Goal: Feedback & Contribution: Contribute content

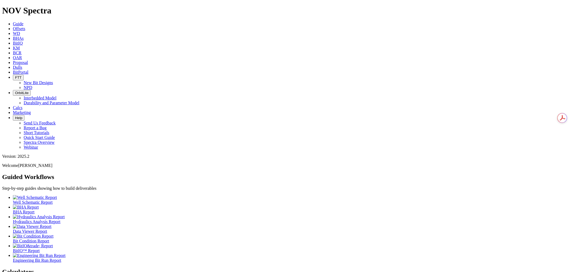
click at [25, 26] on span "Offsets" at bounding box center [19, 28] width 12 height 5
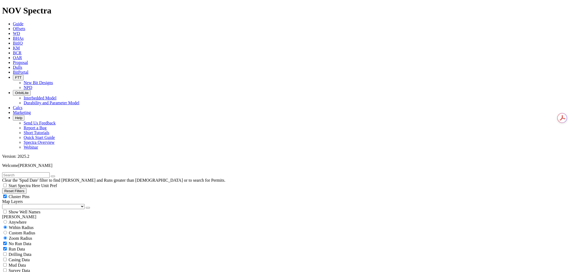
click at [20, 220] on span "Anywhere" at bounding box center [18, 222] width 18 height 5
radio input "true"
radio input "false"
click at [30, 172] on input "text" at bounding box center [26, 175] width 48 height 6
type input "a321507"
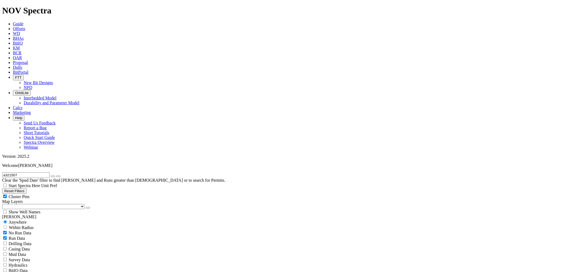
click at [56, 176] on button "submit" at bounding box center [58, 177] width 4 height 2
radio input "false"
radio input "true"
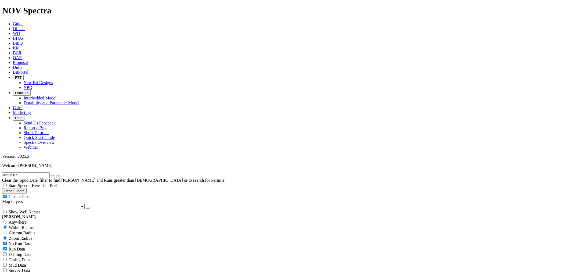
click at [30, 231] on span "Custom Radius" at bounding box center [22, 233] width 26 height 5
radio input "true"
radio input "false"
click at [30, 241] on input "number" at bounding box center [26, 244] width 48 height 6
click at [15, 247] on button "Miles" at bounding box center [8, 250] width 13 height 6
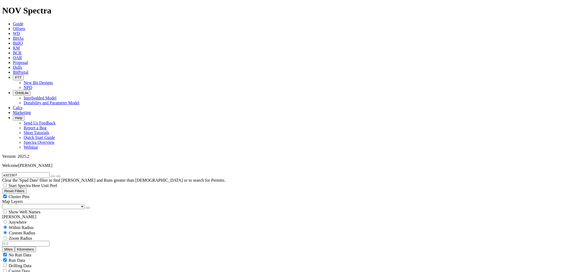
click at [40, 241] on input "number" at bounding box center [26, 244] width 48 height 6
type input "5"
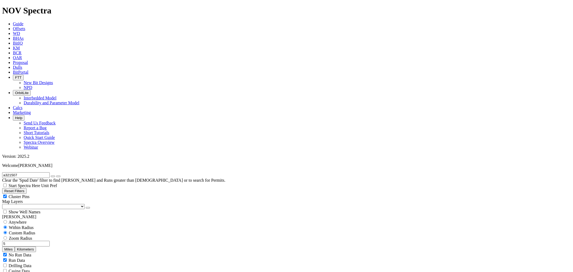
checkbox input "false"
type input "10/8/24"
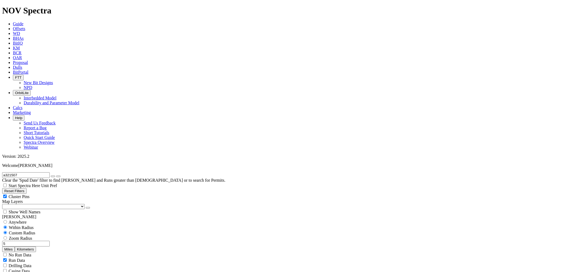
select select "? number:7.875 ?"
click at [53, 176] on icon "button" at bounding box center [53, 176] width 0 height 0
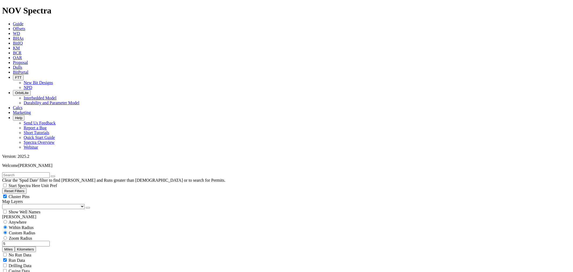
drag, startPoint x: 30, startPoint y: 163, endPoint x: -10, endPoint y: 171, distance: 40.5
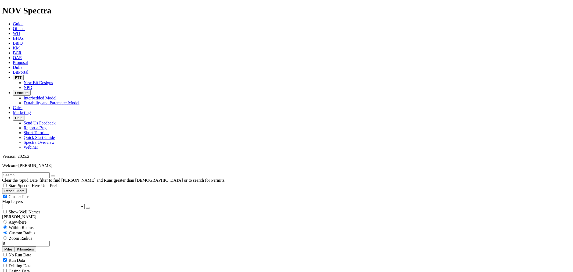
type input "8000"
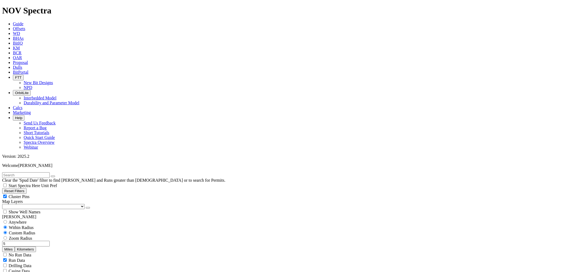
scroll to position [90, 0]
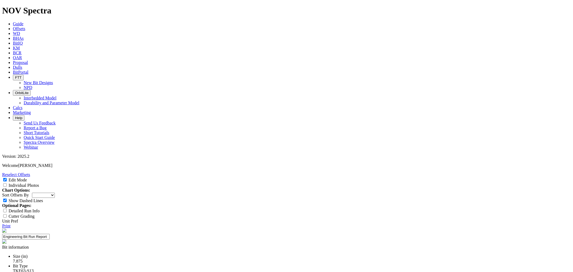
select select "New Bit Design"
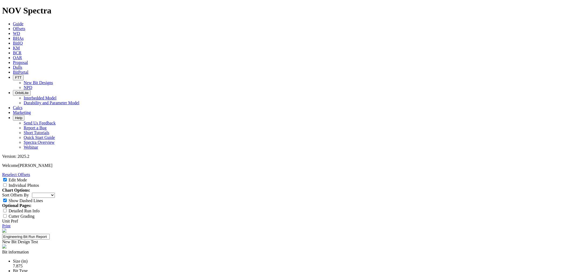
type input "25-0347"
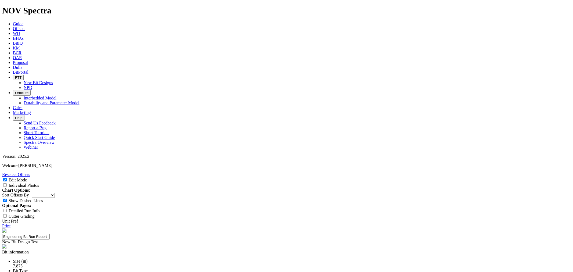
drag, startPoint x: 253, startPoint y: 202, endPoint x: 208, endPoint y: 188, distance: 47.4
type textarea "Increase aggressivity by reducing back rake angles across the cone, nose, and s…"
paste textarea "Increase bit aggressivity by reducing backrake angles across the cone, nose, an…"
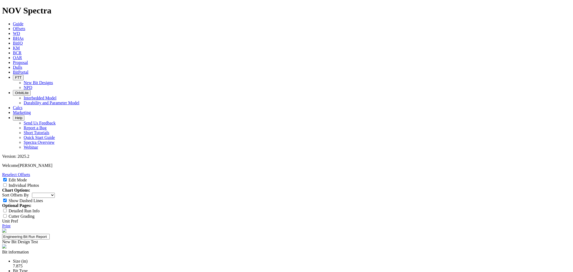
scroll to position [60, 0]
type textarea "Increase bit aggressivity by reducing back rake angles across the cone, nose, a…"
type input "25-0347"
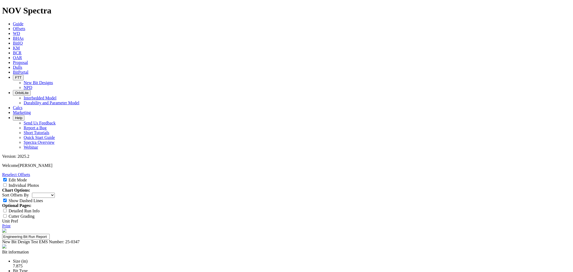
type input "4"
drag, startPoint x: 236, startPoint y: 209, endPoint x: 238, endPoint y: 211, distance: 3.2
type input "Clint Tippy"
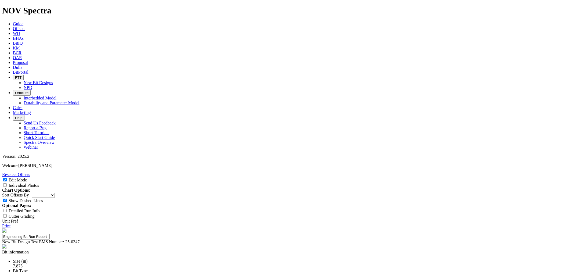
select select "number:1"
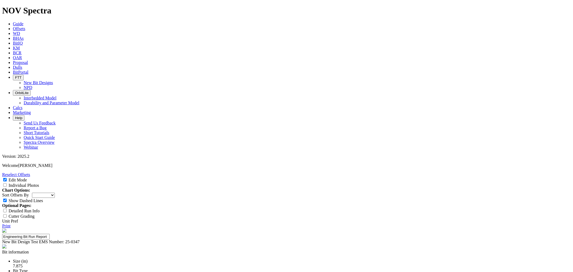
select select "number:1"
select select "string:WT"
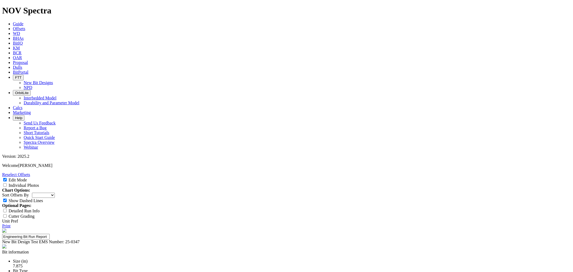
select select "string:WT"
select select "string:BT"
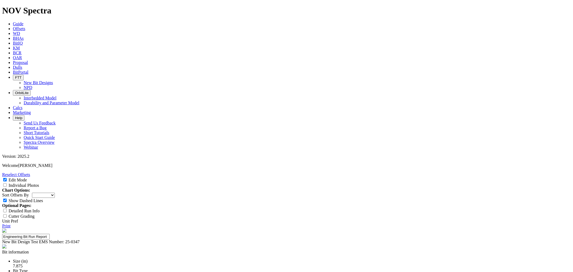
select select "string:BT"
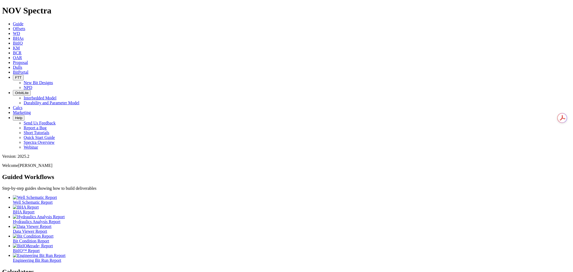
click at [22, 65] on span "Dulls" at bounding box center [17, 67] width 9 height 5
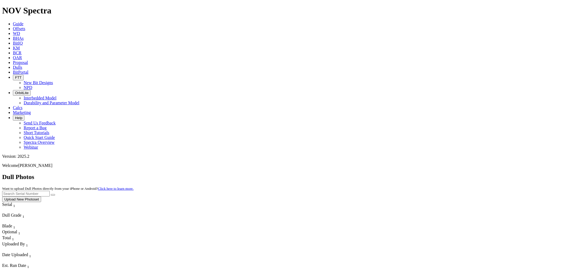
click at [41, 197] on button "Upload New Photoset" at bounding box center [21, 200] width 39 height 6
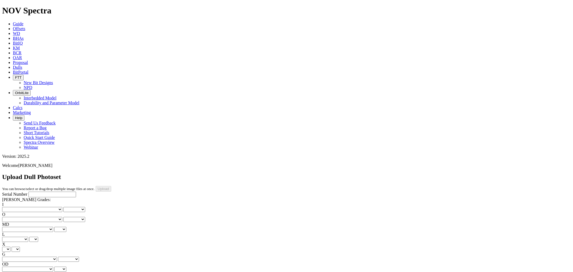
click at [28, 192] on input "Serial Number" at bounding box center [52, 195] width 48 height 6
type input "A321507"
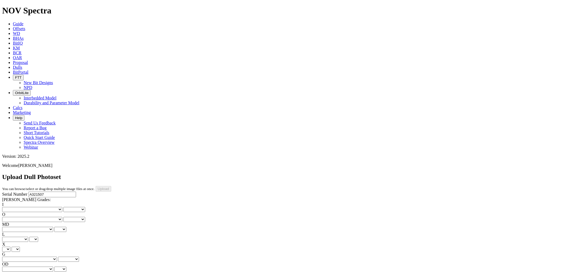
drag, startPoint x: 124, startPoint y: 177, endPoint x: 124, endPoint y: 170, distance: 7.3
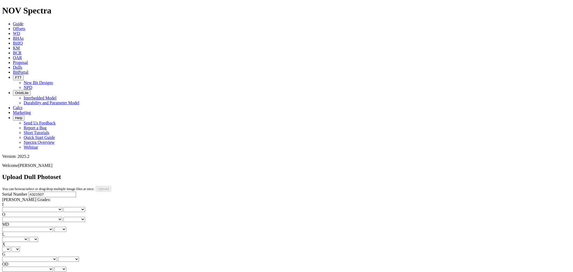
drag, startPoint x: 124, startPoint y: 176, endPoint x: 124, endPoint y: 172, distance: 4.3
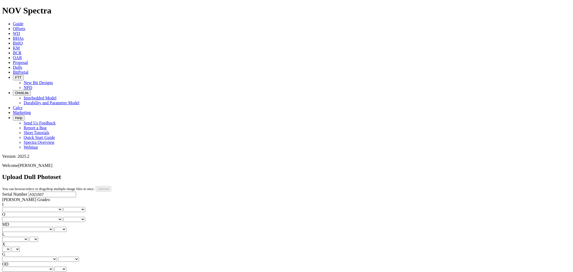
drag, startPoint x: 127, startPoint y: 241, endPoint x: 127, endPoint y: 237, distance: 4.3
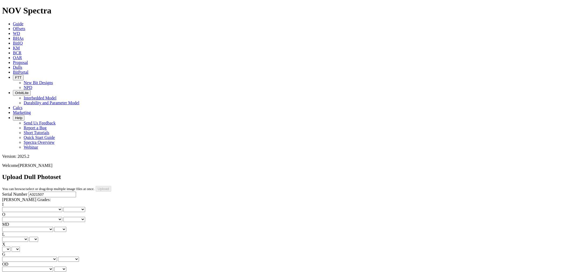
drag, startPoint x: 126, startPoint y: 241, endPoint x: 126, endPoint y: 237, distance: 4.3
drag, startPoint x: 126, startPoint y: 241, endPoint x: 126, endPoint y: 238, distance: 3.0
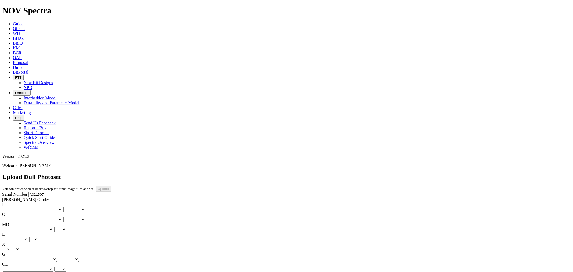
drag, startPoint x: 124, startPoint y: 245, endPoint x: 124, endPoint y: 237, distance: 7.5
click at [22, 207] on select "No lost, worn or damaged cutters 0 1 2 3 4 5 6 7 8 No diamond table left on any…" at bounding box center [32, 209] width 60 height 5
select select "number:1"
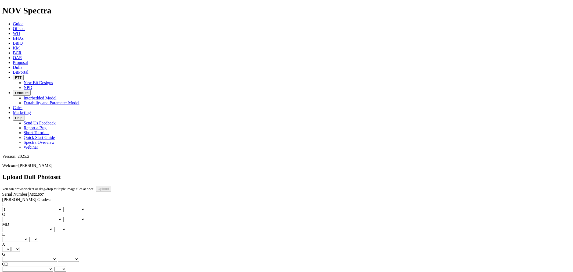
click at [11, 207] on select "No lost, worn or damaged cutters 0 1 2 3 4 5 6 7 8 No diamond table left on any…" at bounding box center [32, 209] width 60 height 5
select select "number:1"
click at [46, 217] on select "No lost, worn or damaged cutters 0 1 2 3 4 5 6 7 8 No diamond table left on any…" at bounding box center [32, 219] width 60 height 5
select select "number:1"
click at [38, 217] on select "No lost, worn or damaged cutters 0 1 2 3 4 5 6 7 8 No diamond table left on any…" at bounding box center [32, 219] width 60 height 5
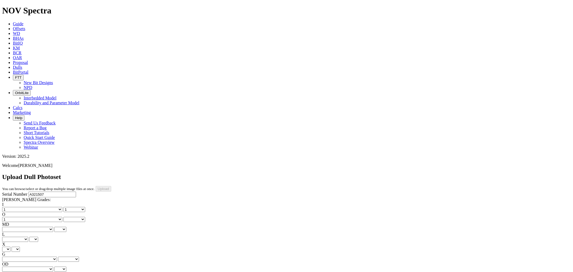
select select "number:1"
click at [20, 227] on select "BF - Bond Failure BT - Broken Teeth/Cutters BU - Balled Up Bit CR - Cored CT - …" at bounding box center [27, 229] width 51 height 5
select select "string:WT"
click at [11, 227] on select "BF - Bond Failure BT - Broken Teeth/Cutters BU - Balled Up Bit CR - Cored CT - …" at bounding box center [27, 229] width 51 height 5
select select "string:WT"
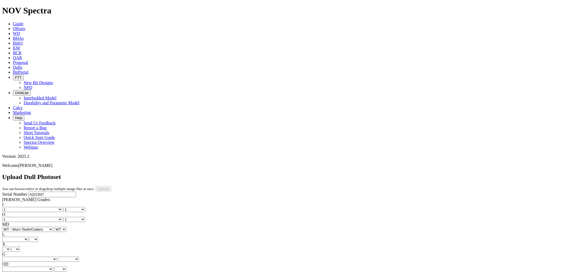
drag, startPoint x: 48, startPoint y: 102, endPoint x: 48, endPoint y: 106, distance: 3.8
click at [28, 237] on select "A - All C - Cone G - Gauge N - Nose S - Shoulder T - Taper" at bounding box center [15, 239] width 26 height 5
select select "string:S"
click at [28, 237] on select "A - All C - Cone G - Gauge N - Nose S - Shoulder T - Taper" at bounding box center [15, 239] width 26 height 5
select select "string:S"
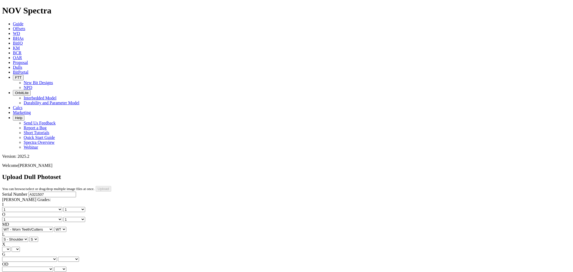
drag, startPoint x: 20, startPoint y: 124, endPoint x: 20, endPoint y: 128, distance: 3.8
click at [10, 247] on select "X" at bounding box center [6, 249] width 8 height 5
select select "string:X"
click at [10, 247] on select "X" at bounding box center [6, 249] width 8 height 5
select select "string:X"
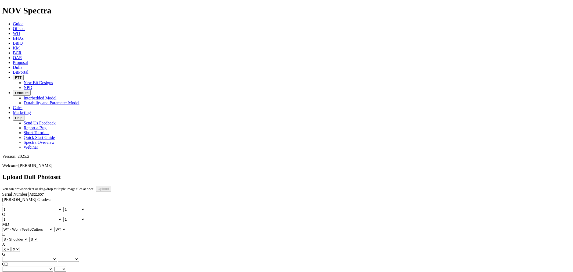
click at [28, 237] on select "A - All C - Cone G - Gauge N - Nose S - Shoulder T - Taper" at bounding box center [15, 239] width 26 height 5
select select "string:A"
click at [28, 237] on select "A - All C - Cone G - Gauge N - Nose S - Shoulder T - Taper" at bounding box center [15, 239] width 26 height 5
select select "string:A"
drag, startPoint x: 45, startPoint y: 101, endPoint x: 45, endPoint y: 105, distance: 4.6
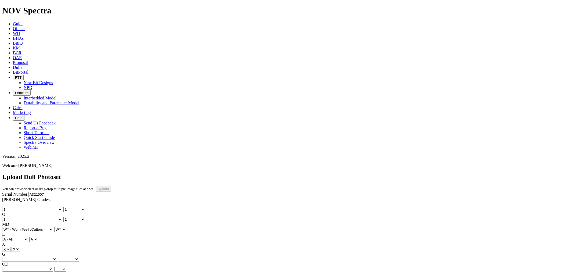
click at [28, 237] on select "A - All C - Cone G - Gauge N - Nose S - Shoulder T - Taper" at bounding box center [15, 239] width 26 height 5
select select "string:S"
click at [28, 237] on select "A - All C - Cone G - Gauge N - Nose S - Shoulder T - Taper" at bounding box center [15, 239] width 26 height 5
select select "string:S"
click at [42, 257] on select "Unknown I - In Gauge 1 - 1/16 in Undergauge" 2 - 2/16 in Undergauge = ⅛ in" 8 -…" at bounding box center [29, 259] width 55 height 5
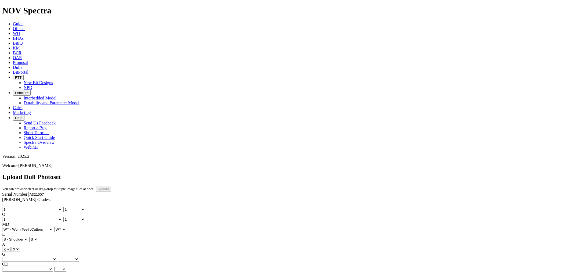
select select "string:I"
click at [38, 257] on select "Unknown I - In Gauge 1 - 1/16 in Undergauge" 2 - 2/16 in Undergauge = ⅛ in" 8 -…" at bounding box center [29, 259] width 55 height 5
select select "string:I"
click at [18, 267] on select "BF - Bond Failure BT - Broken Teeth/Cutters BU - Balled Up Bit CR - Cored CT - …" at bounding box center [27, 269] width 51 height 5
select select "string:BT"
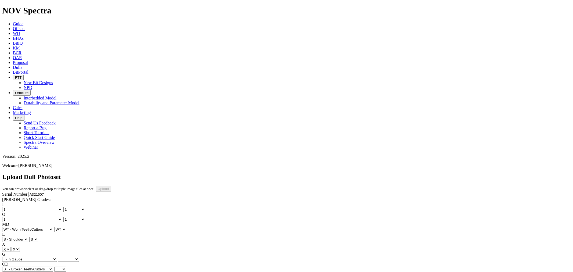
click at [11, 267] on select "BF - Bond Failure BT - Broken Teeth/Cutters BU - Balled Up Bit CR - Cored CT - …" at bounding box center [27, 269] width 51 height 5
select select "string:BT"
drag, startPoint x: 22, startPoint y: 109, endPoint x: 26, endPoint y: 106, distance: 4.3
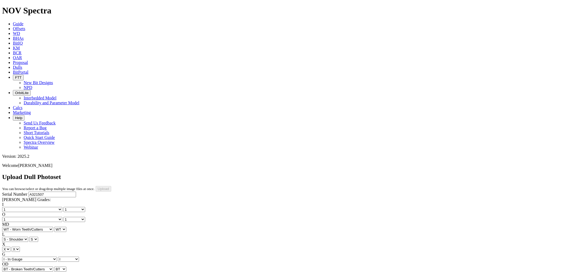
click at [23, 202] on div "I No lost, worn or damaged cutters 0 1 2 3 4 5 6 7 8 No diamond table left on a…" at bounding box center [286, 242] width 569 height 80
click at [31, 227] on select "BF - Bond Failure BT - Broken Teeth/Cutters BU - Balled Up Bit CR - Cored CT - …" at bounding box center [27, 229] width 51 height 5
select select "string:CT"
click at [11, 227] on select "BF - Bond Failure BT - Broken Teeth/Cutters BU - Balled Up Bit CR - Cored CT - …" at bounding box center [27, 229] width 51 height 5
select select "string:CT"
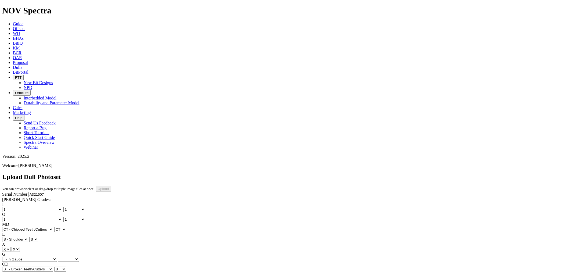
select select "string:TD"
drag, startPoint x: 26, startPoint y: 101, endPoint x: 26, endPoint y: 104, distance: 3.5
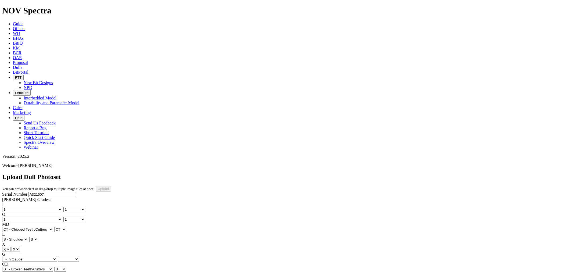
click at [26, 227] on select "BF - Bond Failure BT - Broken Teeth/Cutters BU - Balled Up Bit CR - Cored CT - …" at bounding box center [27, 229] width 51 height 5
select select "string:WT"
click at [11, 227] on select "BF - Bond Failure BT - Broken Teeth/Cutters BU - Balled Up Bit CR - Cored CT - …" at bounding box center [27, 229] width 51 height 5
select select "string:WT"
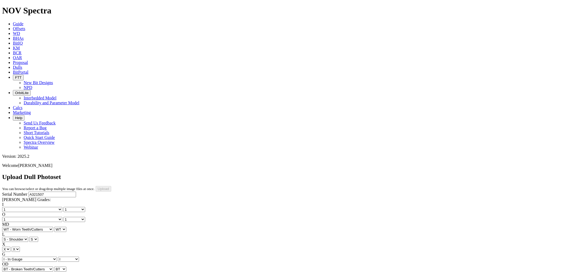
type input "9/4/25"
click at [111, 186] on input "Upload" at bounding box center [104, 189] width 16 height 6
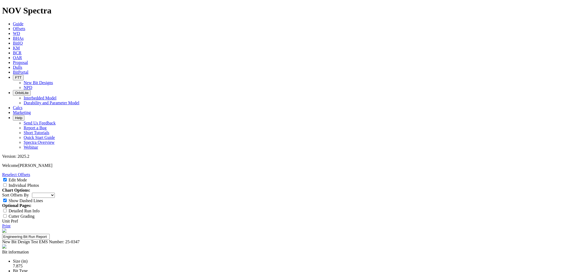
select select "New Bit Design"
select select "number:1"
select select "string:WT"
select select "string:BT"
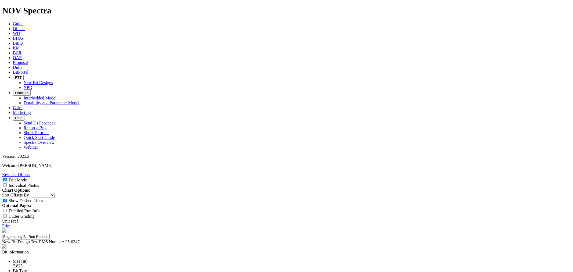
scroll to position [60, 0]
type textarea "S"
click at [219, 272] on div "TKE63-S13" at bounding box center [292, 275] width 558 height 5
click at [223, 272] on div "TKE63-S13" at bounding box center [292, 275] width 558 height 5
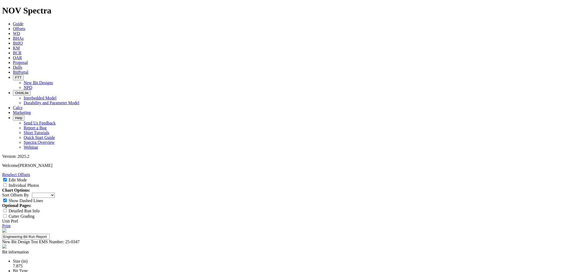
scroll to position [60, 0]
drag, startPoint x: 242, startPoint y: 198, endPoint x: 241, endPoint y: 201, distance: 2.9
drag, startPoint x: 241, startPoint y: 203, endPoint x: 239, endPoint y: 203, distance: 2.7
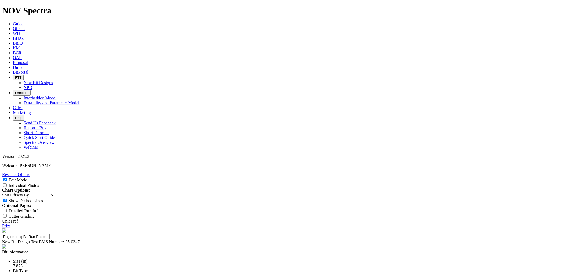
type input "5"
type textarea "Dedicated lateral run"
click at [55, 193] on select "Depth In Interval ROP Spud Date" at bounding box center [43, 195] width 23 height 5
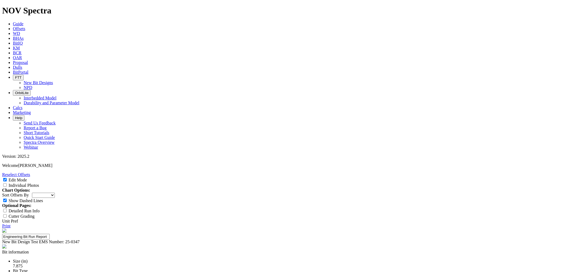
select select "string:RunROP"
click at [55, 193] on select "Depth In Interval ROP Spud Date" at bounding box center [43, 195] width 23 height 5
drag, startPoint x: 391, startPoint y: 161, endPoint x: 522, endPoint y: 182, distance: 132.7
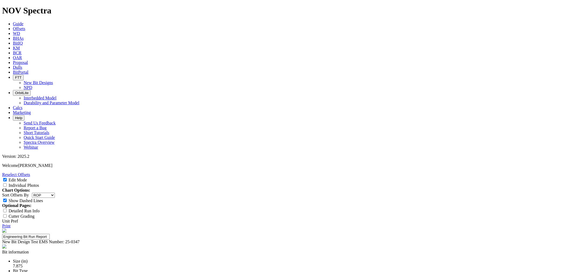
scroll to position [119, 0]
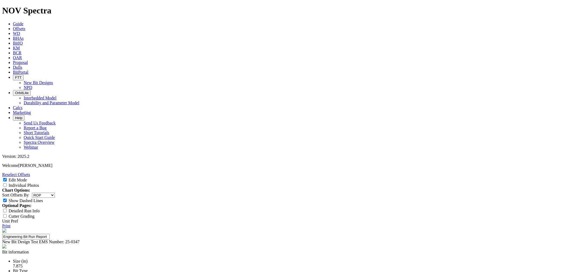
type textarea "Dedicated lateral run"
click at [30, 172] on link "Reselect Offsets" at bounding box center [16, 174] width 28 height 5
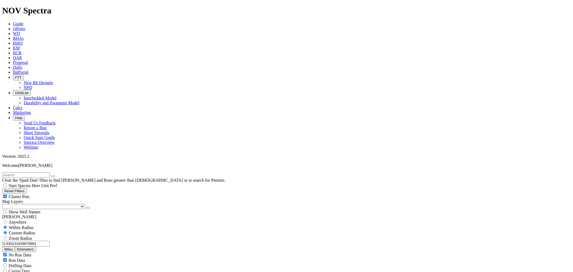
scroll to position [358, 0]
drag, startPoint x: 23, startPoint y: 127, endPoint x: 23, endPoint y: 130, distance: 3.8
type input "10000"
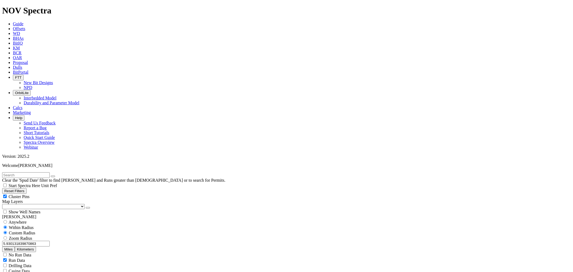
checkbox input "false"
type input "10000"
drag, startPoint x: 32, startPoint y: 117, endPoint x: 34, endPoint y: 114, distance: 3.0
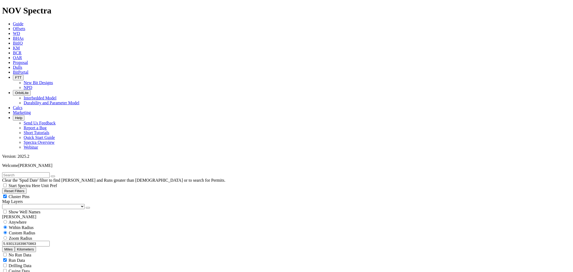
select select "? number:6.75 ?"
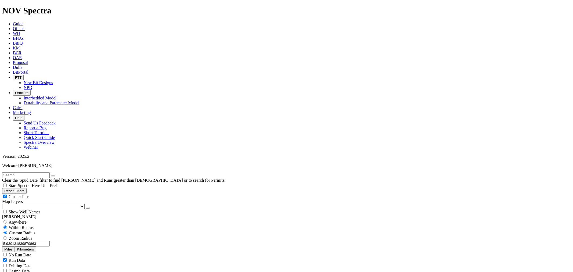
click at [24, 172] on input "text" at bounding box center [26, 175] width 48 height 6
type input "a321507"
select select
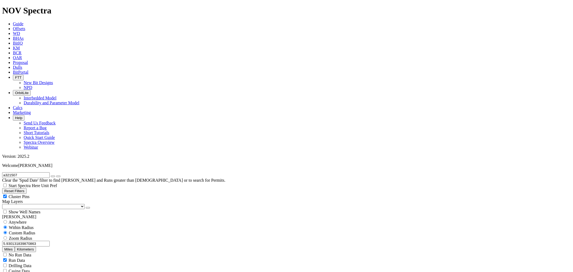
click at [15, 247] on button "Miles" at bounding box center [8, 250] width 13 height 6
click at [35, 241] on input "5.930131839870864" at bounding box center [26, 244] width 48 height 6
drag, startPoint x: 18, startPoint y: 102, endPoint x: 80, endPoint y: 121, distance: 64.6
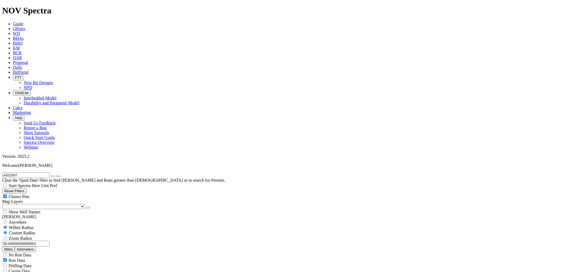
type input "5"
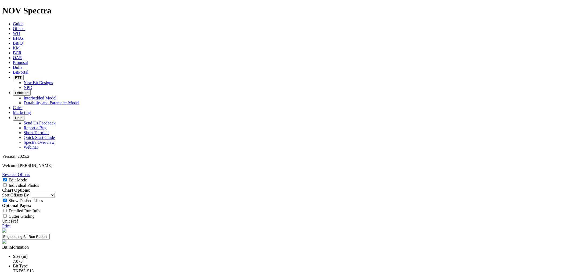
select select "New Bit Design"
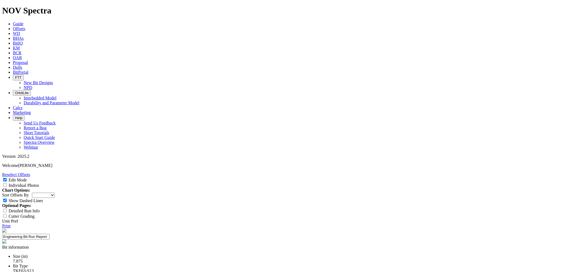
drag, startPoint x: 263, startPoint y: 78, endPoint x: 234, endPoint y: 79, distance: 28.2
type input "25-0347"
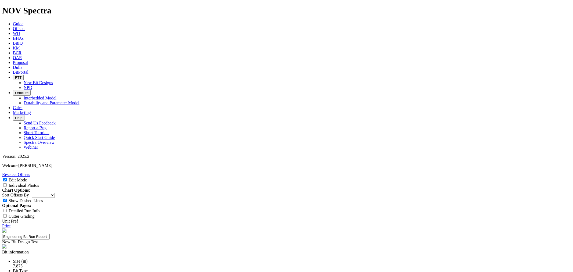
paste input "25-0347"
type input "25-0347"
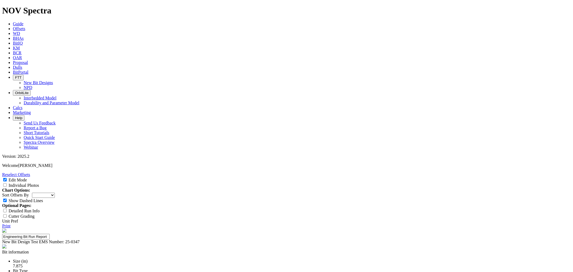
select select "number:1"
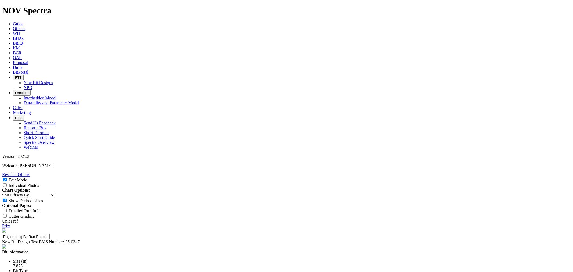
select select "number:1"
select select "string:WT"
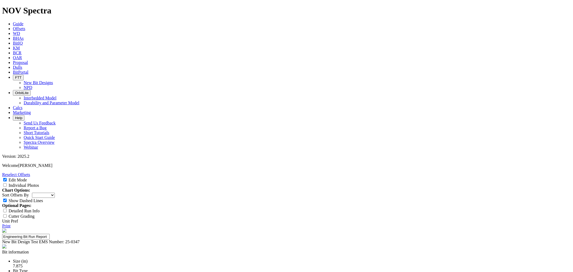
select select "string:WT"
select select "string:BT"
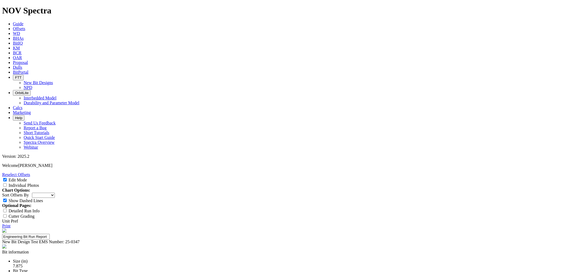
type input "5"
type input "Clint Tippy"
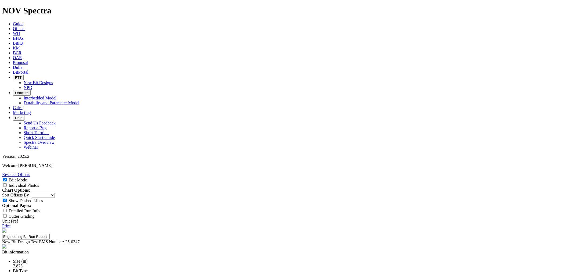
paste textarea "Increase bit aggressivity by reducing backrake angles across the cone, nose, an…"
type textarea "Increase bit aggressivity by reducing back rake angles across the cone, nose, a…"
click at [55, 193] on select "Depth In Interval ROP Spud Date" at bounding box center [43, 195] width 23 height 5
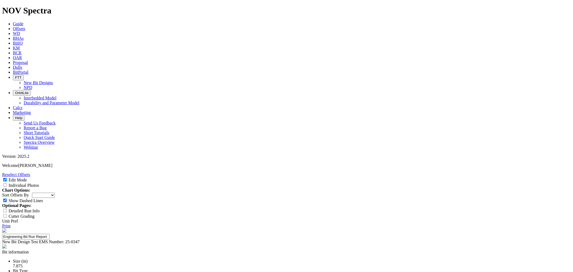
select select "string:RunROP"
click at [55, 193] on select "Depth In Interval ROP Spud Date" at bounding box center [43, 195] width 23 height 5
type textarea "F"
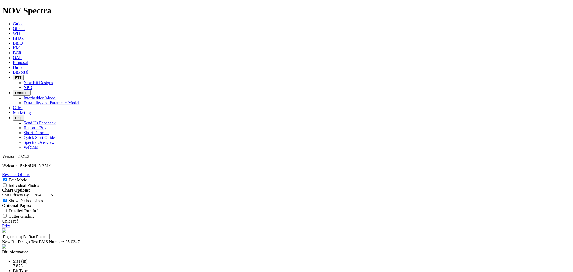
drag, startPoint x: 378, startPoint y: 217, endPoint x: 238, endPoint y: 219, distance: 139.3
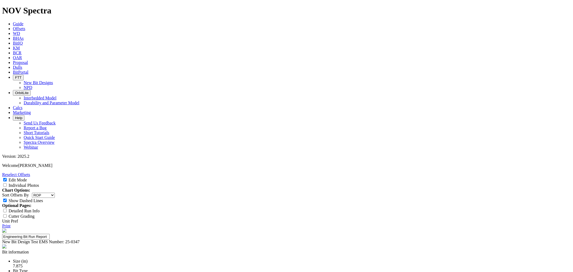
drag, startPoint x: 378, startPoint y: 220, endPoint x: 351, endPoint y: 224, distance: 27.7
paste textarea "2nd fastest overall"
drag, startPoint x: 381, startPoint y: 219, endPoint x: 277, endPoint y: 220, distance: 104.3
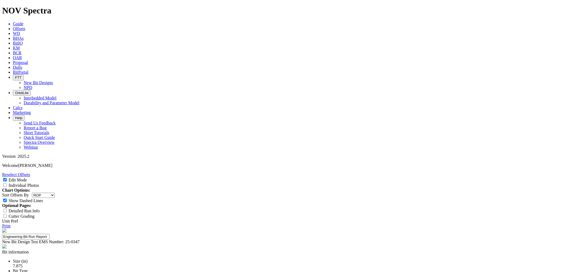
paste textarea "second fastest overall within a 5-mile radius."
type textarea "Fastest RH lateral run and second fastest overall within a 5-mile radius."
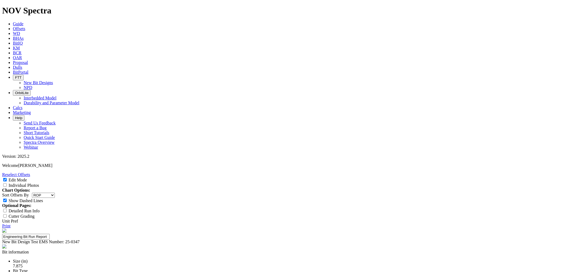
drag, startPoint x: 276, startPoint y: 202, endPoint x: 255, endPoint y: 196, distance: 21.3
drag, startPoint x: 327, startPoint y: 213, endPoint x: 253, endPoint y: 191, distance: 77.7
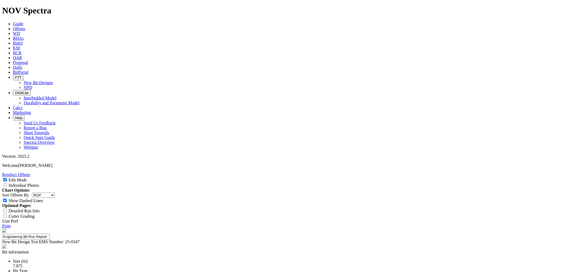
paste textarea "with minor wear observed across the shoulder EC cutters and slight wear on the …"
type textarea "B6C1 was BT, with minor wear observed across the shoulder EC cutters and slight…"
click at [10, 224] on link "Print" at bounding box center [6, 226] width 8 height 5
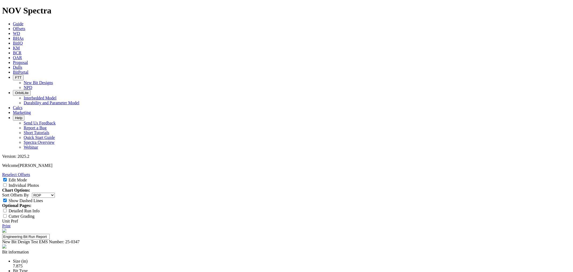
click at [10, 224] on link "Print" at bounding box center [6, 226] width 8 height 5
click at [30, 172] on link "Reselect Offsets" at bounding box center [16, 174] width 28 height 5
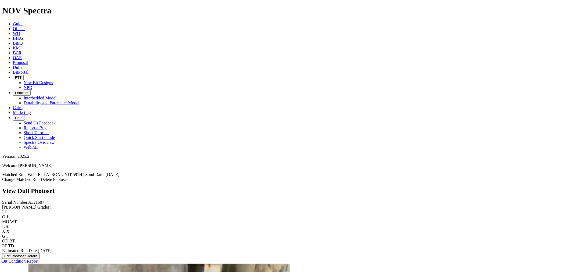
scroll to position [657, 0]
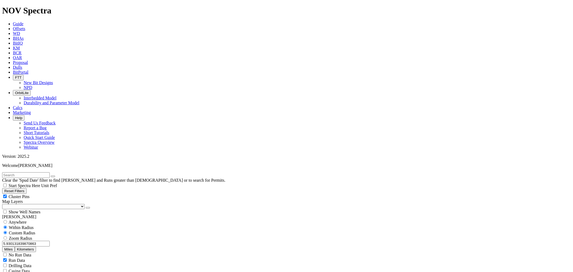
scroll to position [6238, 0]
select select "REEDHYCALOG"
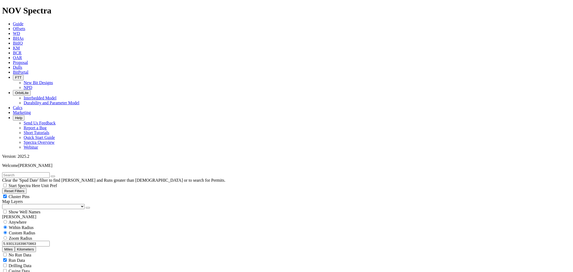
click at [50, 172] on input "text" at bounding box center [26, 175] width 48 height 6
type input "A320488"
click at [56, 176] on button "submit" at bounding box center [58, 177] width 4 height 2
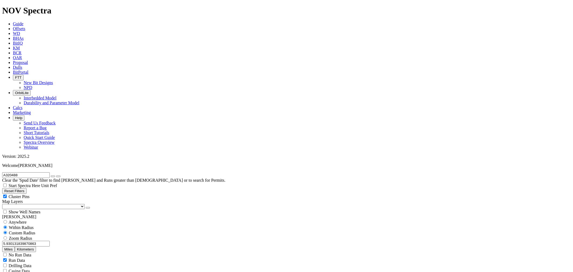
select select
click at [26, 220] on span "Anywhere" at bounding box center [18, 222] width 18 height 5
radio input "true"
radio input "false"
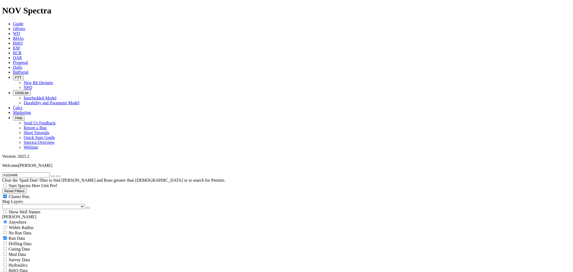
drag, startPoint x: 520, startPoint y: 35, endPoint x: 516, endPoint y: 41, distance: 6.9
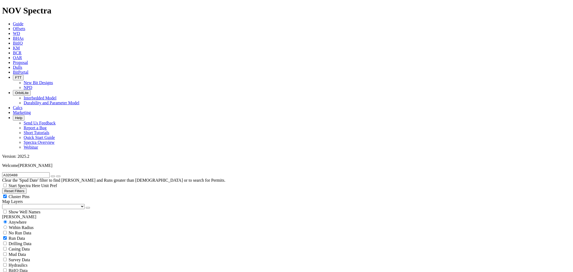
drag, startPoint x: 532, startPoint y: 40, endPoint x: 530, endPoint y: 43, distance: 4.1
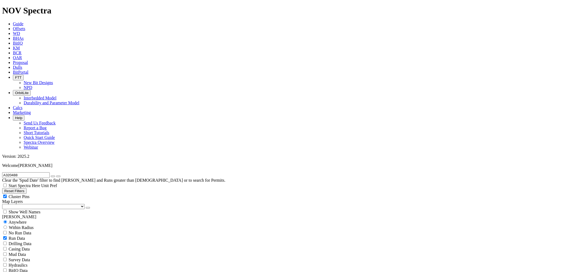
drag, startPoint x: 502, startPoint y: 71, endPoint x: 483, endPoint y: 66, distance: 19.9
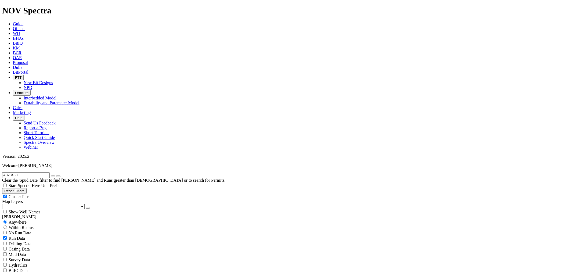
click at [22, 65] on link "Dulls" at bounding box center [17, 67] width 9 height 5
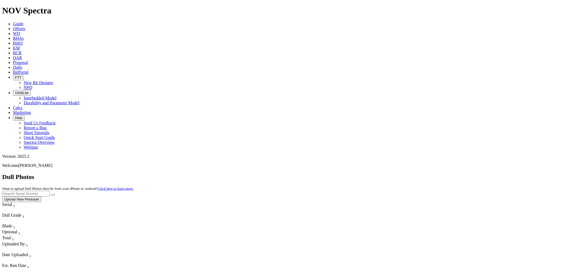
click at [41, 197] on button "Upload New Photoset" at bounding box center [21, 200] width 39 height 6
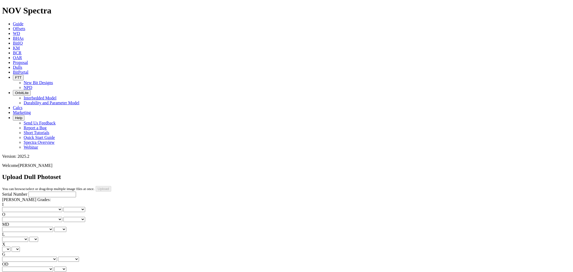
click at [30, 192] on input "Serial Number" at bounding box center [52, 195] width 48 height 6
type input "A320488"
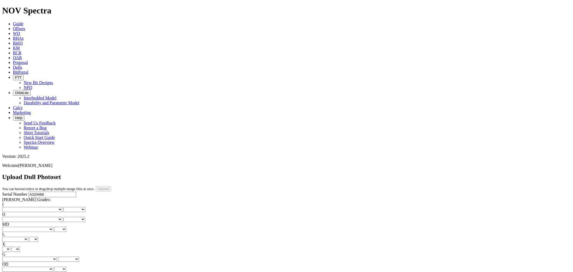
drag, startPoint x: 128, startPoint y: 176, endPoint x: 123, endPoint y: 152, distance: 24.5
drag, startPoint x: 127, startPoint y: 177, endPoint x: 126, endPoint y: 163, distance: 13.3
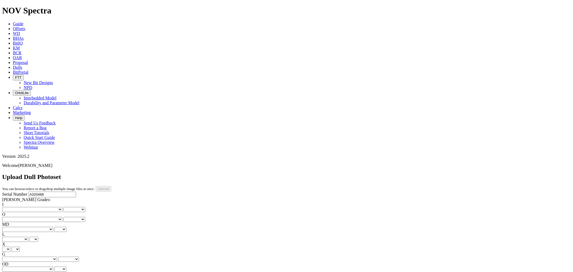
drag, startPoint x: 117, startPoint y: 241, endPoint x: 117, endPoint y: 237, distance: 4.6
drag, startPoint x: 123, startPoint y: 244, endPoint x: 122, endPoint y: 230, distance: 14.3
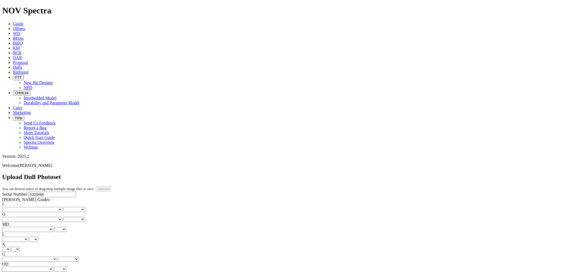
drag, startPoint x: 120, startPoint y: 242, endPoint x: 122, endPoint y: 238, distance: 4.2
drag, startPoint x: 125, startPoint y: 240, endPoint x: 124, endPoint y: 237, distance: 3.5
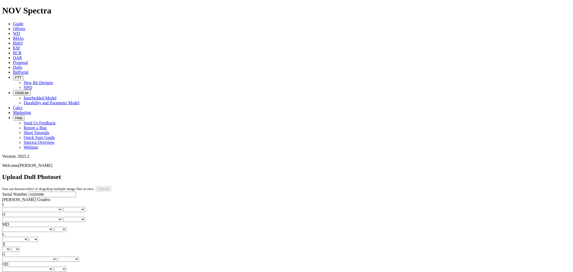
drag, startPoint x: 124, startPoint y: 241, endPoint x: 125, endPoint y: 237, distance: 4.5
drag, startPoint x: 125, startPoint y: 241, endPoint x: 125, endPoint y: 238, distance: 3.5
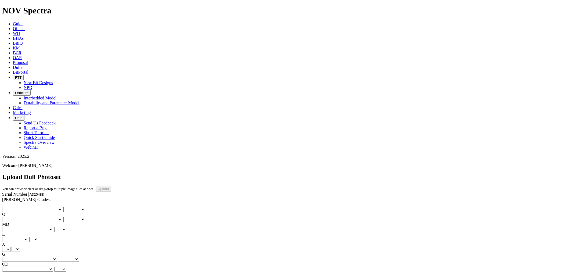
type input "7/19/25"
click at [33, 202] on div "I No lost, worn or damaged cutters 0 1 2 3 4 5 6 7 8 No diamond table left on a…" at bounding box center [286, 242] width 569 height 80
click at [26, 207] on select "No lost, worn or damaged cutters 0 1 2 3 4 5 6 7 8 No diamond table left on any…" at bounding box center [32, 209] width 60 height 5
select select "number:5"
click at [11, 207] on select "No lost, worn or damaged cutters 0 1 2 3 4 5 6 7 8 No diamond table left on any…" at bounding box center [32, 209] width 60 height 5
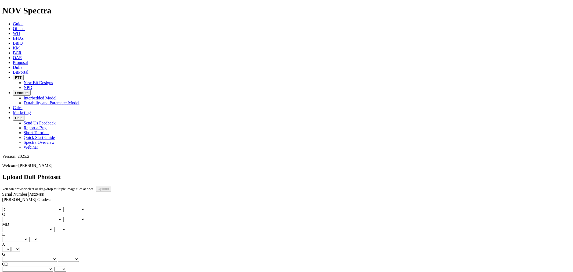
select select "number:5"
click at [49, 217] on select "No lost, worn or damaged cutters 0 1 2 3 4 5 6 7 8 No diamond table left on any…" at bounding box center [32, 219] width 60 height 5
select select "number:2"
click at [38, 217] on select "No lost, worn or damaged cutters 0 1 2 3 4 5 6 7 8 No diamond table left on any…" at bounding box center [32, 219] width 60 height 5
select select "number:2"
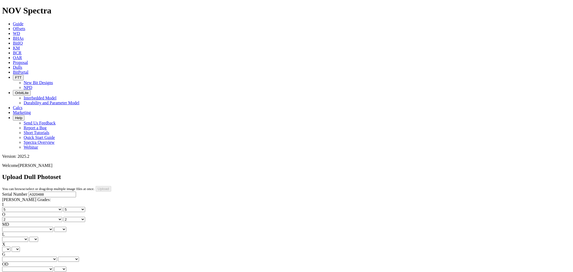
click at [20, 207] on select "No lost, worn or damaged cutters 0 1 2 3 4 5 6 7 8 No diamond table left on any…" at bounding box center [32, 209] width 60 height 5
select select "number:6"
click at [11, 207] on select "No lost, worn or damaged cutters 0 1 2 3 4 5 6 7 8 No diamond table left on any…" at bounding box center [32, 209] width 60 height 5
select select "number:6"
click at [24, 227] on select "BF - Bond Failure BT - Broken Teeth/Cutters BU - Balled Up Bit CR - Cored CT - …" at bounding box center [27, 229] width 51 height 5
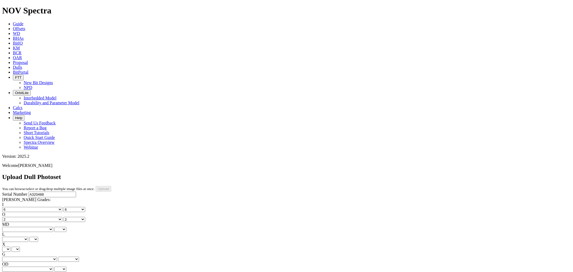
select select "string:RO"
click at [11, 227] on select "BF - Bond Failure BT - Broken Teeth/Cutters BU - Balled Up Bit CR - Cored CT - …" at bounding box center [27, 229] width 51 height 5
select select "string:RO"
click at [28, 237] on select "A - All C - Cone G - Gauge N - Nose S - Shoulder T - Taper" at bounding box center [15, 239] width 26 height 5
select select "string:N"
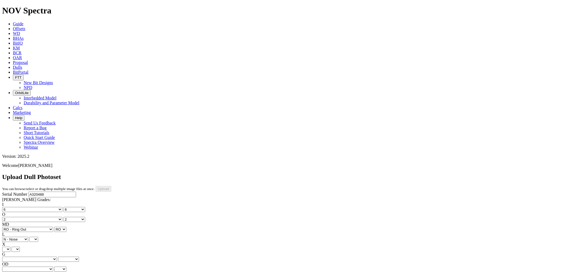
click at [28, 237] on select "A - All C - Cone G - Gauge N - Nose S - Shoulder T - Taper" at bounding box center [15, 239] width 26 height 5
select select "string:N"
click at [10, 247] on select "X" at bounding box center [6, 249] width 8 height 5
select select "string:X"
click at [10, 247] on select "X" at bounding box center [6, 249] width 8 height 5
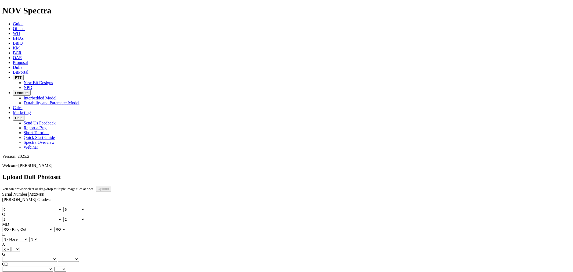
select select "string:X"
click at [44, 257] on select "Unknown I - In Gauge 1 - 1/16 in Undergauge" 2 - 2/16 in Undergauge = ⅛ in" 8 -…" at bounding box center [29, 259] width 55 height 5
select select "string:I"
click at [38, 257] on select "Unknown I - In Gauge 1 - 1/16 in Undergauge" 2 - 2/16 in Undergauge = ⅛ in" 8 -…" at bounding box center [29, 259] width 55 height 5
select select "string:I"
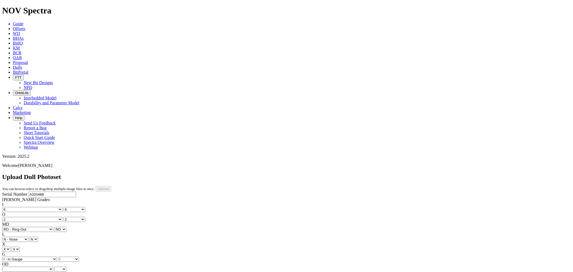
click at [22, 267] on select "BF - Bond Failure BT - Broken Teeth/Cutters BU - Balled Up Bit CR - Cored CT - …" at bounding box center [27, 269] width 51 height 5
select select "string:BT"
click at [11, 267] on select "BF - Bond Failure BT - Broken Teeth/Cutters BU - Balled Up Bit CR - Cored CT - …" at bounding box center [27, 269] width 51 height 5
select select "string:BT"
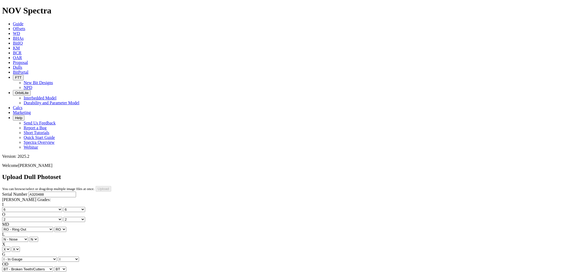
select select "string:BHA"
click at [111, 186] on input "Upload" at bounding box center [104, 189] width 16 height 6
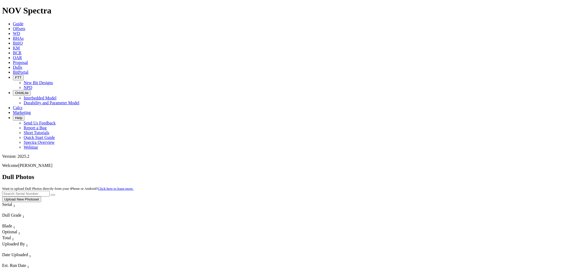
click at [22, 65] on link "Dulls" at bounding box center [17, 67] width 9 height 5
click at [13, 65] on icon at bounding box center [13, 67] width 0 height 5
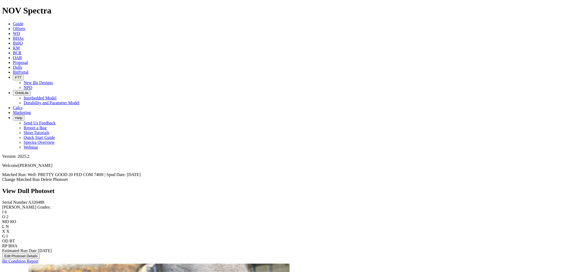
click at [40, 177] on link "Change Matched Run" at bounding box center [21, 179] width 38 height 5
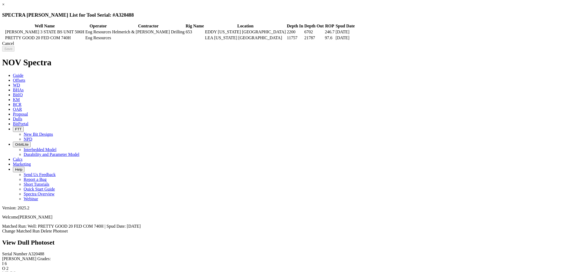
click at [3, 32] on icon at bounding box center [3, 32] width 0 height 0
click at [15, 47] on input "Save" at bounding box center [8, 49] width 12 height 6
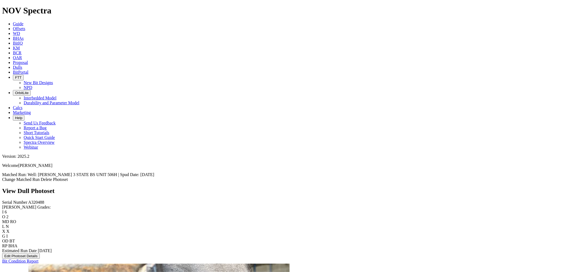
click at [25, 26] on link "Offsets" at bounding box center [19, 28] width 12 height 5
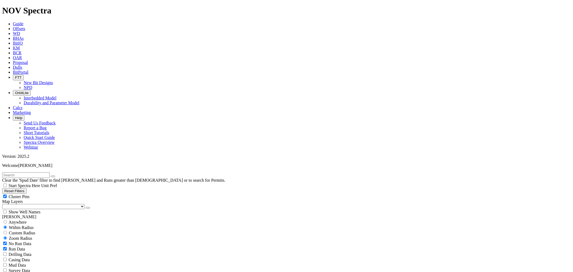
drag, startPoint x: 33, startPoint y: 23, endPoint x: 29, endPoint y: 23, distance: 3.8
click at [31, 172] on input "text" at bounding box center [26, 175] width 48 height 6
type input "A320488"
click at [56, 176] on button "submit" at bounding box center [58, 177] width 4 height 2
click at [18, 220] on span "Anywhere" at bounding box center [18, 222] width 18 height 5
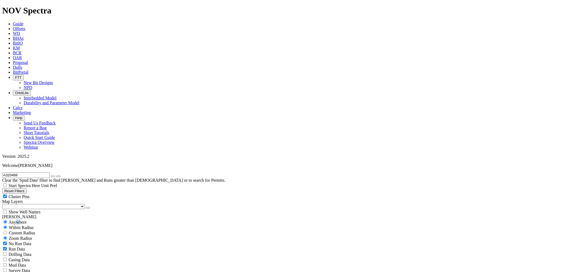
radio input "true"
radio input "false"
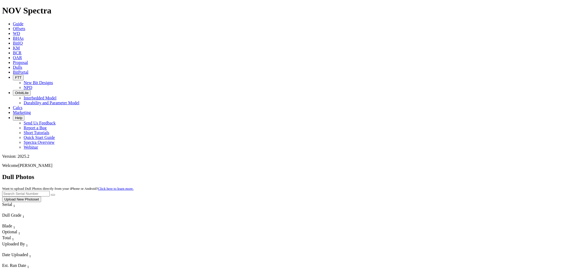
click at [41, 197] on button "Upload New Photoset" at bounding box center [21, 200] width 39 height 6
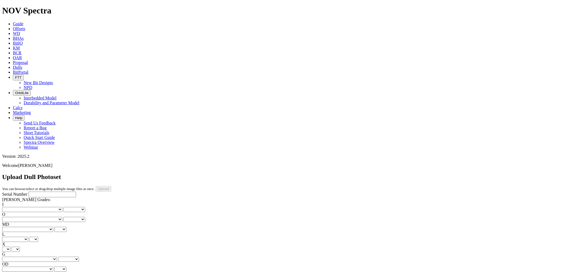
drag, startPoint x: 120, startPoint y: 173, endPoint x: 120, endPoint y: 170, distance: 3.0
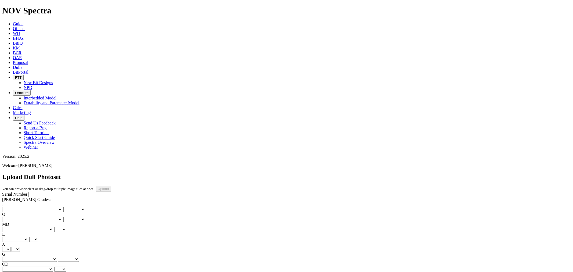
drag, startPoint x: 124, startPoint y: 174, endPoint x: 124, endPoint y: 169, distance: 4.3
click at [39, 192] on input "Serial Number" at bounding box center [52, 195] width 48 height 6
type input "A320488"
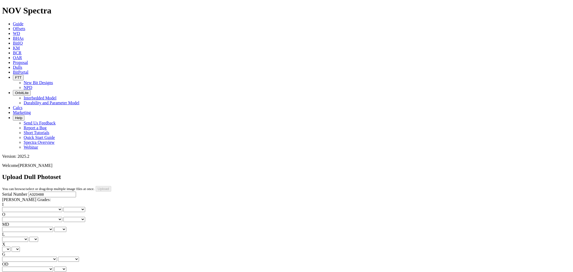
drag, startPoint x: 122, startPoint y: 245, endPoint x: 121, endPoint y: 241, distance: 3.9
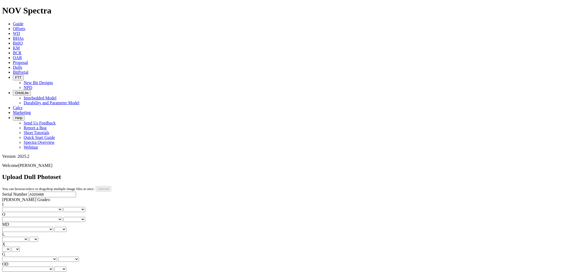
drag, startPoint x: 121, startPoint y: 241, endPoint x: 122, endPoint y: 237, distance: 4.3
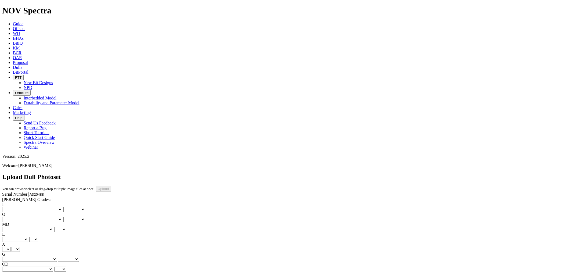
type input "[DATE]"
click at [30, 207] on select "No lost, worn or damaged cutters 0 1 2 3 4 5 6 7 8 No diamond table left on any…" at bounding box center [32, 209] width 60 height 5
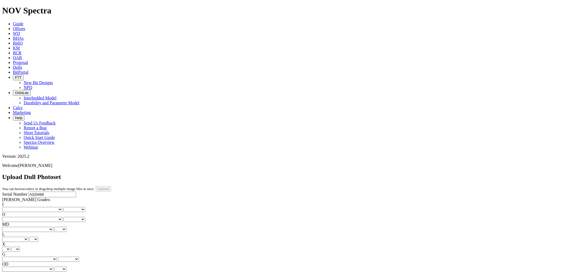
select select "number:1"
click at [11, 207] on select "No lost, worn or damaged cutters 0 1 2 3 4 5 6 7 8 No diamond table left on any…" at bounding box center [32, 209] width 60 height 5
select select "number:1"
click at [49, 217] on select "No lost, worn or damaged cutters 0 1 2 3 4 5 6 7 8 No diamond table left on any…" at bounding box center [32, 219] width 60 height 5
select select "number:1"
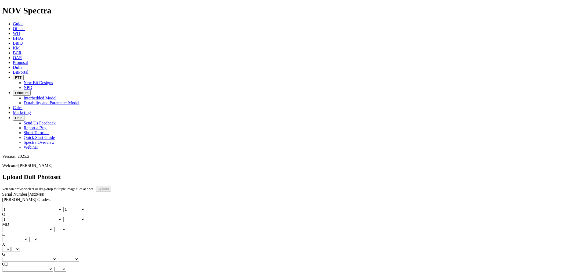
click at [38, 217] on select "No lost, worn or damaged cutters 0 1 2 3 4 5 6 7 8 No diamond table left on any…" at bounding box center [32, 219] width 60 height 5
select select "number:1"
click at [21, 227] on select "BF - Bond Failure BT - Broken Teeth/Cutters BU - Balled Up Bit CR - Cored CT - …" at bounding box center [27, 229] width 51 height 5
select select "string:CT"
click at [11, 227] on select "BF - Bond Failure BT - Broken Teeth/Cutters BU - Balled Up Bit CR - Cored CT - …" at bounding box center [27, 229] width 51 height 5
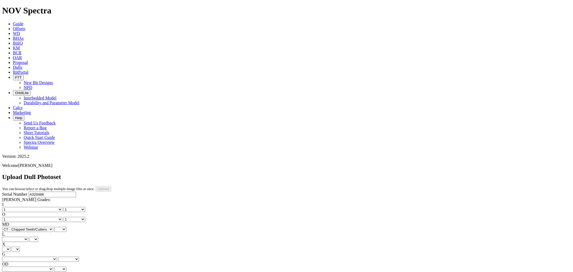
select select "string:CT"
drag, startPoint x: 49, startPoint y: 104, endPoint x: 48, endPoint y: 106, distance: 2.7
click at [28, 237] on select "A - All C - Cone G - Gauge N - Nose S - Shoulder T - Taper" at bounding box center [15, 239] width 26 height 5
select select "string:N"
click at [28, 237] on select "A - All C - Cone G - Gauge N - Nose S - Shoulder T - Taper" at bounding box center [15, 239] width 26 height 5
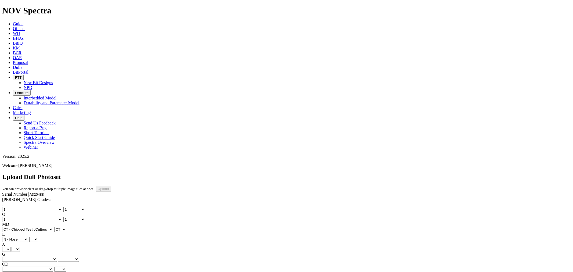
select select "string:N"
click at [24, 202] on div "I No lost, worn or damaged cutters 0 1 2 3 4 5 6 7 8 No diamond table left on a…" at bounding box center [286, 242] width 569 height 80
click at [10, 247] on select "X" at bounding box center [6, 249] width 8 height 5
select select "string:X"
click at [10, 247] on select "X" at bounding box center [6, 249] width 8 height 5
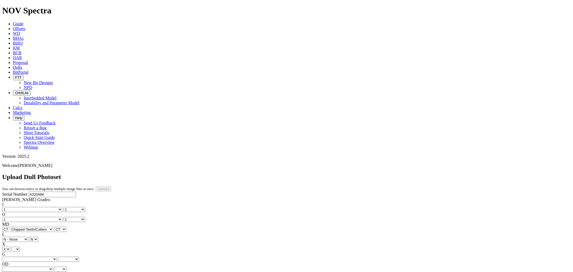
select select "string:X"
drag, startPoint x: 41, startPoint y: 130, endPoint x: 44, endPoint y: 128, distance: 3.5
click at [44, 202] on div "I No lost, worn or damaged cutters 0 1 2 3 4 5 6 7 8 No diamond table left on a…" at bounding box center [286, 242] width 569 height 80
click at [49, 257] on select "Unknown I - In Gauge 1 - 1/16 in Undergauge" 2 - 2/16 in Undergauge = ⅛ in" 8 -…" at bounding box center [29, 259] width 55 height 5
select select "string:I"
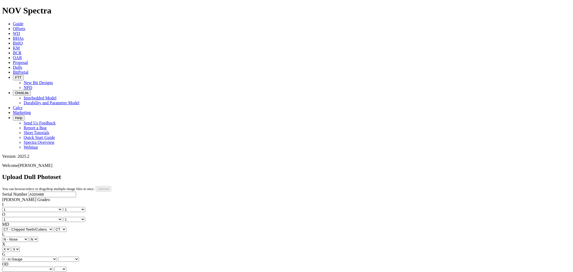
click at [38, 257] on select "Unknown I - In Gauge 1 - 1/16 in Undergauge" 2 - 2/16 in Undergauge = ⅛ in" 8 -…" at bounding box center [29, 259] width 55 height 5
select select "string:I"
click at [23, 267] on select "BF - Bond Failure BT - Broken Teeth/Cutters BU - Balled Up Bit CR - Cored CT - …" at bounding box center [27, 269] width 51 height 5
select select "string:WT"
click at [11, 267] on select "BF - Bond Failure BT - Broken Teeth/Cutters BU - Balled Up Bit CR - Cored CT - …" at bounding box center [27, 269] width 51 height 5
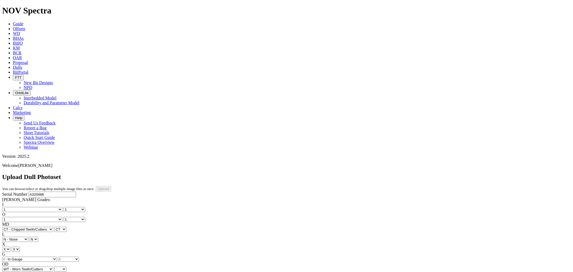
select select "string:WT"
select select "string:BHA"
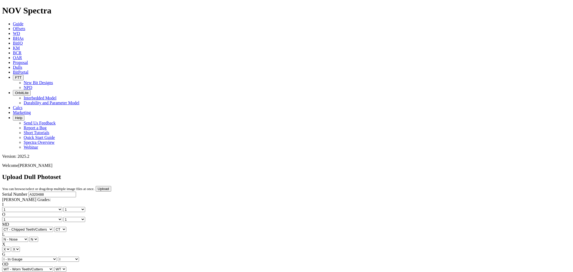
click at [111, 186] on input "Upload" at bounding box center [104, 189] width 16 height 6
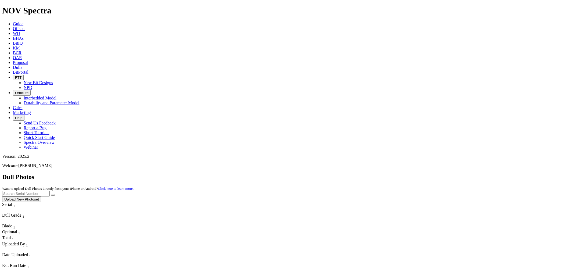
click at [13, 65] on icon at bounding box center [13, 67] width 0 height 5
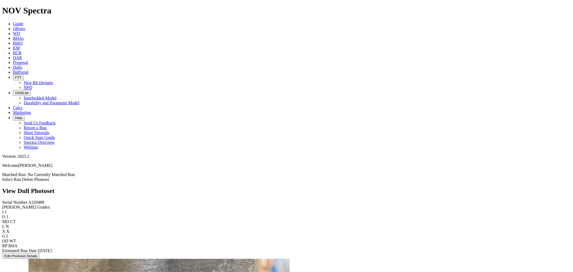
click at [21, 177] on link "Select Run" at bounding box center [11, 179] width 19 height 5
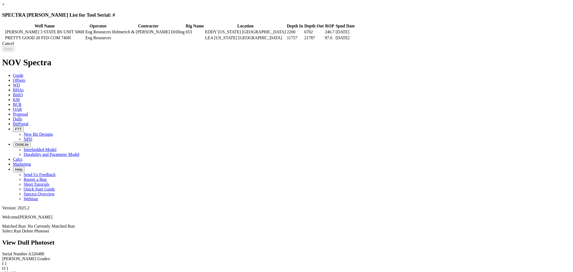
click at [4, 38] on td at bounding box center [4, 37] width 2 height 5
click at [15, 51] on input "Save" at bounding box center [8, 49] width 12 height 6
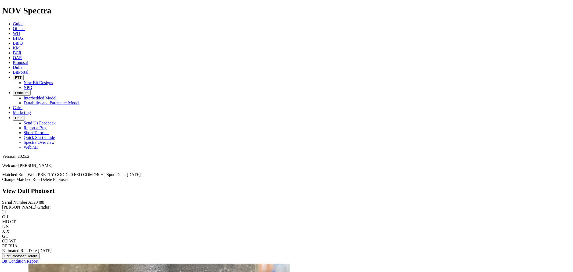
click at [13, 65] on icon at bounding box center [13, 67] width 0 height 5
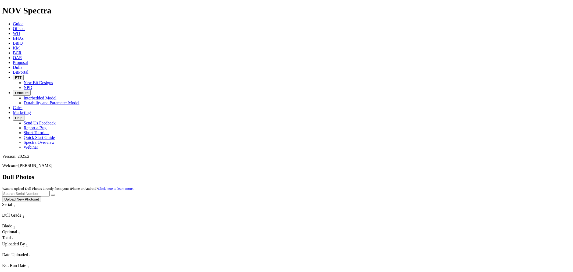
click at [25, 26] on link "Offsets" at bounding box center [19, 28] width 12 height 5
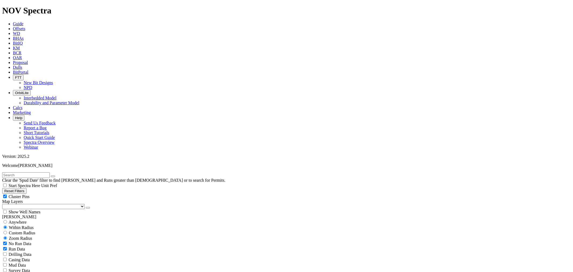
click at [31, 172] on input "text" at bounding box center [26, 175] width 48 height 6
type input "A320488"
click at [15, 220] on span "Anywhere" at bounding box center [18, 222] width 18 height 5
radio input "true"
radio input "false"
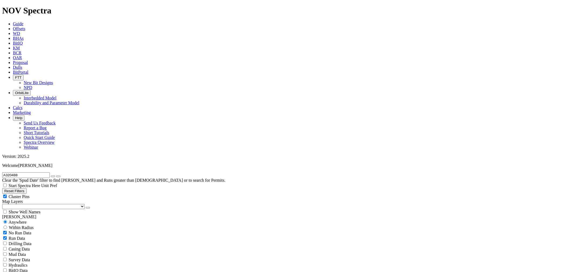
scroll to position [56, 0]
radio input "false"
radio input "true"
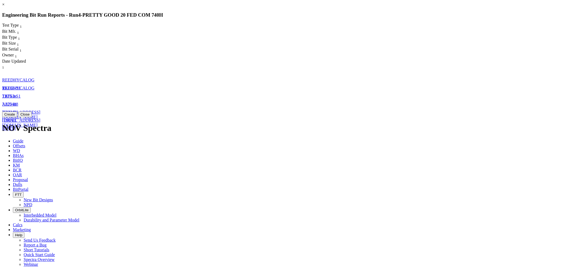
click at [5, 7] on link "×" at bounding box center [3, 4] width 2 height 5
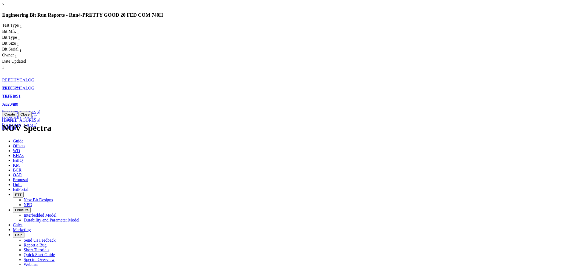
click at [17, 117] on button "Create" at bounding box center [9, 115] width 15 height 6
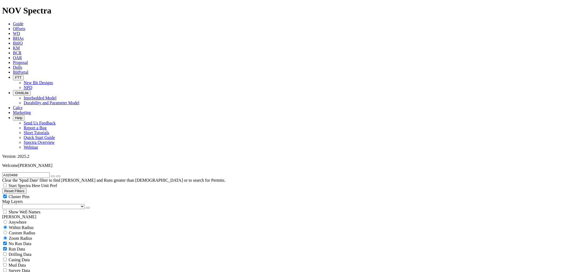
scroll to position [119, 0]
select select "7.875"
checkbox input "false"
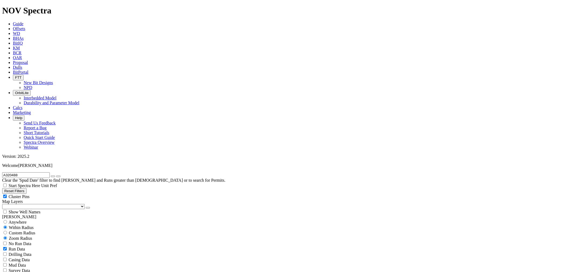
select select "? number:7.875 ?"
click at [21, 231] on span "Custom Radius" at bounding box center [22, 233] width 26 height 5
radio input "true"
radio input "false"
click at [15, 247] on button "Miles" at bounding box center [8, 250] width 13 height 6
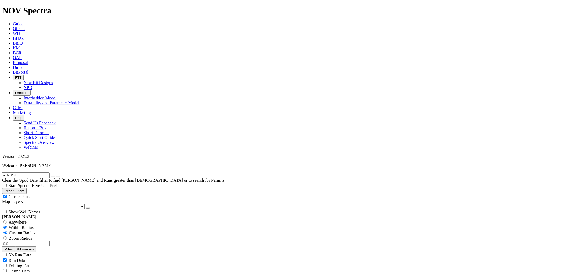
click at [31, 241] on input "number" at bounding box center [26, 244] width 48 height 6
type input "5"
click at [53, 176] on icon "button" at bounding box center [53, 176] width 0 height 0
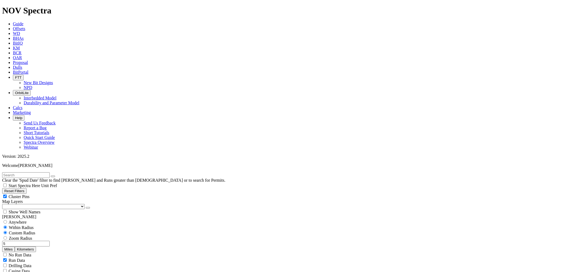
drag, startPoint x: 28, startPoint y: 153, endPoint x: 76, endPoint y: 152, distance: 48.1
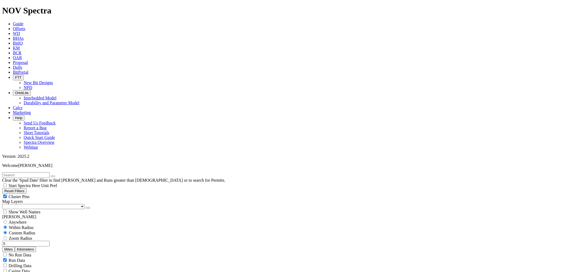
type input "7500"
drag, startPoint x: 544, startPoint y: 39, endPoint x: 541, endPoint y: 41, distance: 3.2
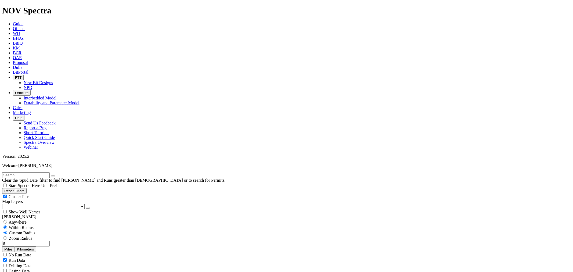
scroll to position [299, 0]
type input "9500"
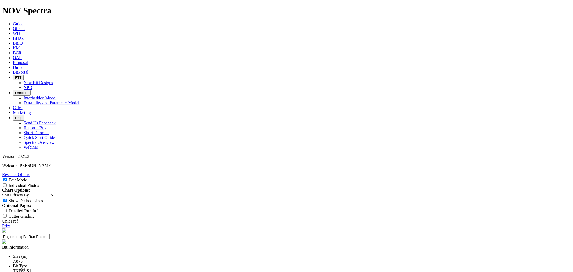
select select "New Bit Design"
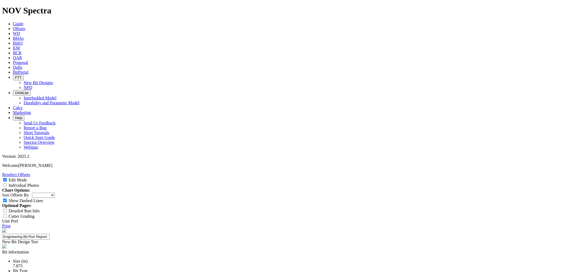
type input "25-0347"
click at [55, 193] on select "Depth In Interval ROP Spud Date" at bounding box center [43, 195] width 23 height 5
select select "string:RunROP"
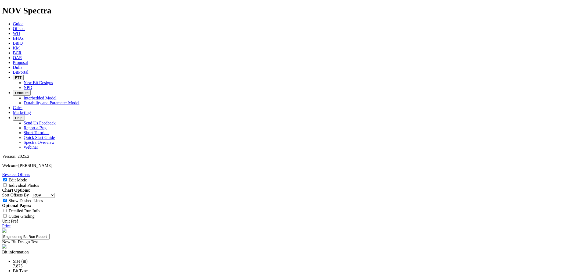
click at [55, 193] on select "Depth In Interval ROP Spud Date" at bounding box center [43, 195] width 23 height 5
click at [40, 209] on label "Detailed Run Info" at bounding box center [24, 211] width 31 height 5
click at [7, 209] on input "Detailed Run Info" at bounding box center [4, 210] width 3 height 3
checkbox input "false"
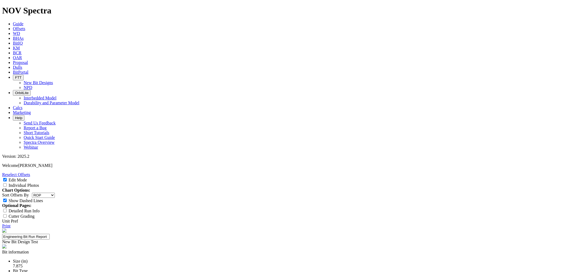
scroll to position [119, 0]
paste textarea "Increase bit aggressivity by reducing backrake angles across the cone, nose, an…"
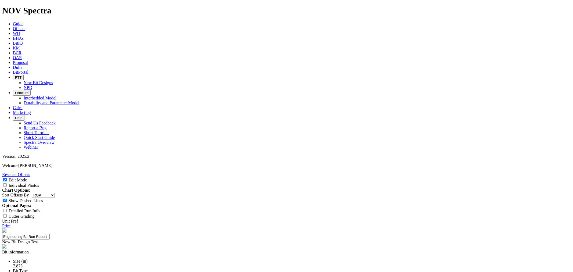
type textarea "Increase bit aggressivity by reducing back rake angles across the cone, nose, a…"
type input "25-0347"
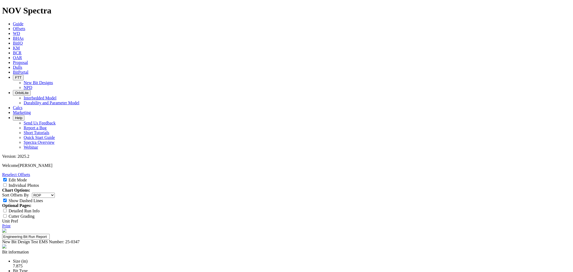
type input "Clint Tippy"
select select "string:CT"
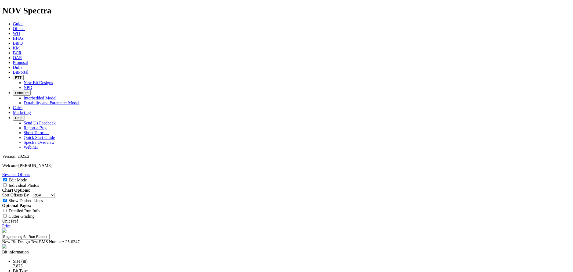
select select "string:CT"
select select "string:N"
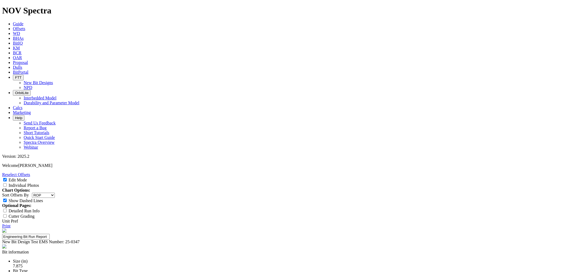
select select "string:N"
select select "string:WT"
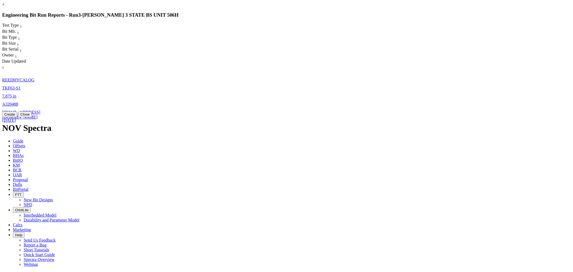
click at [20, 86] on link "TKF63-S1" at bounding box center [11, 88] width 18 height 5
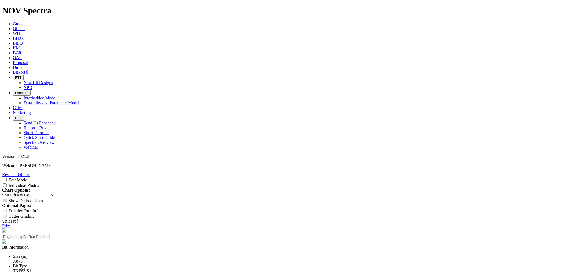
click at [30, 172] on link "Reselect Offsets" at bounding box center [16, 174] width 28 height 5
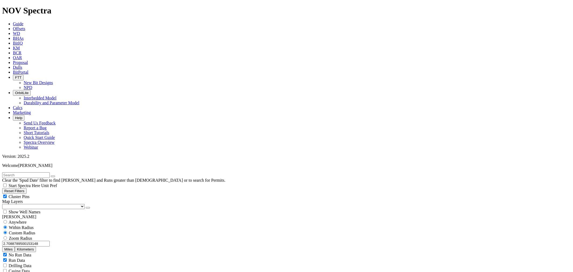
scroll to position [1509, 0]
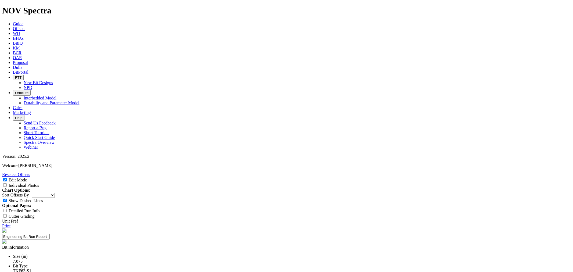
drag, startPoint x: 236, startPoint y: 78, endPoint x: 233, endPoint y: 79, distance: 3.4
select select "New Bit Design"
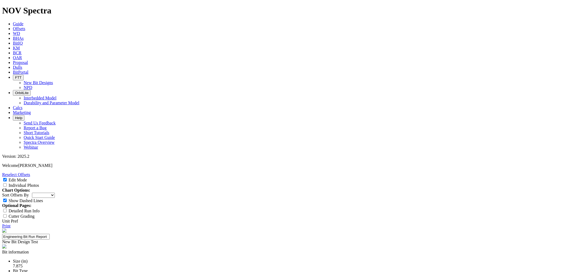
type input "25-0347"
paste textarea "Increase bit aggressivity by reducing back rake angles across the cone, nose, a…"
type textarea "Increase bit aggressivity by reducing back rake angles across the cone, nose, a…"
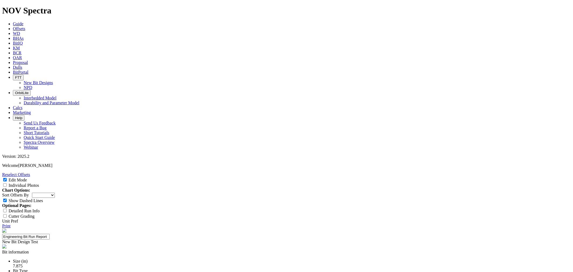
type input "25-0347"
type input "4"
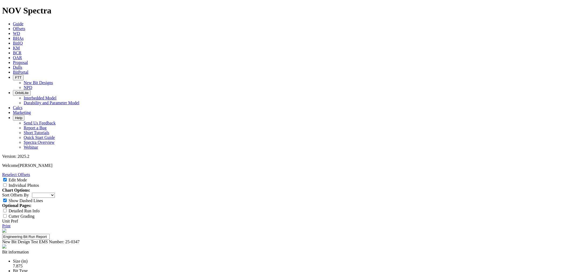
type input "c"
type input "Clint Tippy"
select select "string:N"
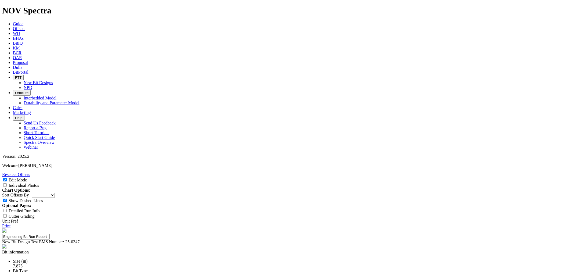
select select "string:N"
drag, startPoint x: 303, startPoint y: 212, endPoint x: 271, endPoint y: 194, distance: 36.2
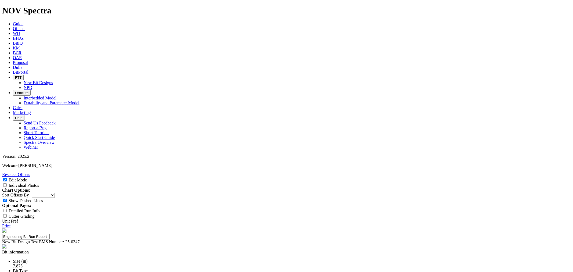
paste textarea "ing-out observed from the outer nose into the shoulder, with matrix loss on the…"
type textarea "Ring-out observed from the outer nose into the shoulder, with matrix loss on th…"
drag, startPoint x: 260, startPoint y: 141, endPoint x: 189, endPoint y: 110, distance: 78.0
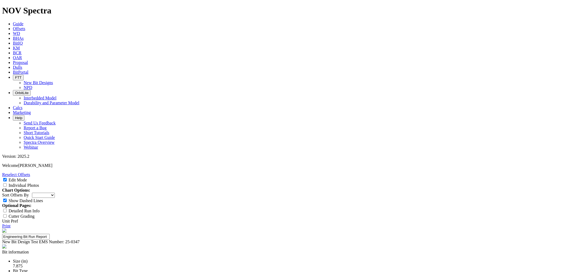
paste textarea "rake angles across the cone, nose, and shoulder, as agreed upon by the RDE and …"
type textarea "Increase bit aggressivity by reducing back rake angles across the cone, nose, a…"
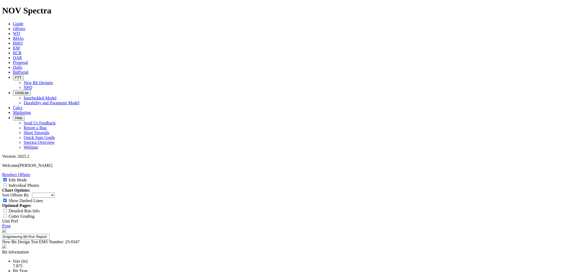
type textarea "O"
type textarea "I"
drag, startPoint x: 299, startPoint y: 223, endPoint x: 279, endPoint y: 211, distance: 23.9
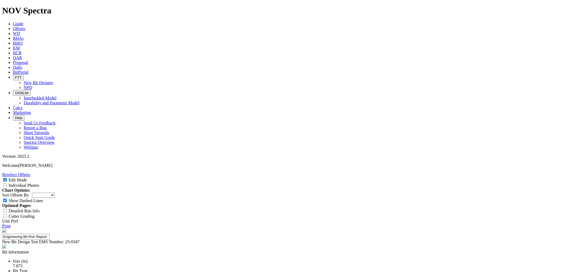
drag, startPoint x: 304, startPoint y: 227, endPoint x: 274, endPoint y: 219, distance: 31.4
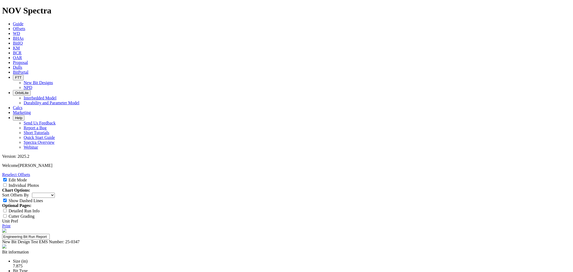
paste textarea "The bit drilled only 4,502 ft before being pulled for BHA, according to the bit…"
type textarea "The bit drilled only 4,502 ft in vertical before being pulled for BHA, accordin…"
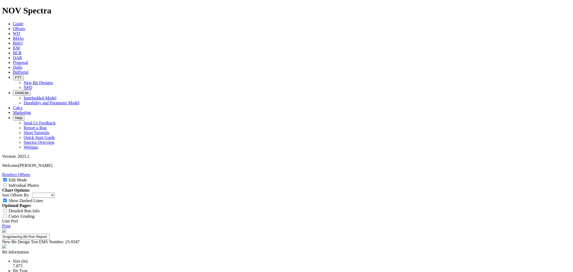
click at [55, 193] on select "Depth In Interval ROP Spud Date" at bounding box center [43, 195] width 23 height 5
select select "string:RunROP"
click at [55, 193] on select "Depth In Interval ROP Spud Date" at bounding box center [43, 195] width 23 height 5
click at [10, 224] on link "Print" at bounding box center [6, 226] width 8 height 5
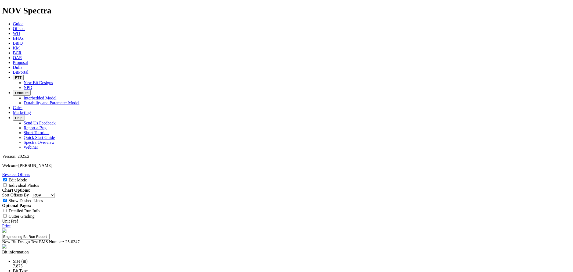
click at [30, 172] on link "Reselect Offsets" at bounding box center [16, 174] width 28 height 5
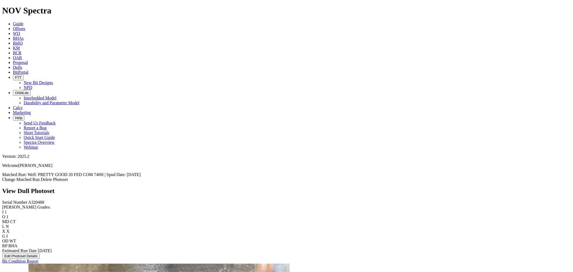
click at [32, 253] on button "Edit Photoset Details" at bounding box center [21, 256] width 38 height 6
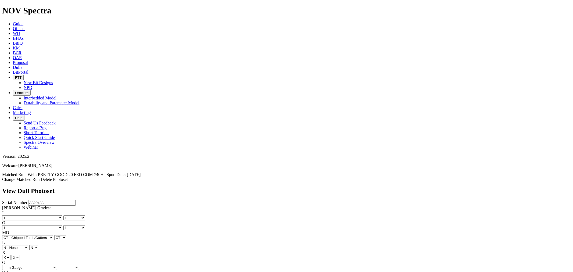
click at [21, 235] on select "BF - Bond Failure BT - Broken Teeth/Cutters BU - Balled Up Bit CR - Cored CT - …" at bounding box center [27, 237] width 51 height 5
select select "string:WT"
click at [11, 235] on select "BF - Bond Failure BT - Broken Teeth/Cutters BU - Balled Up Bit CR - Cored CT - …" at bounding box center [27, 237] width 51 height 5
select select "string:WT"
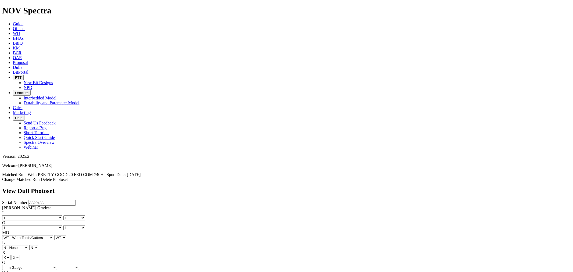
select select "string:CT"
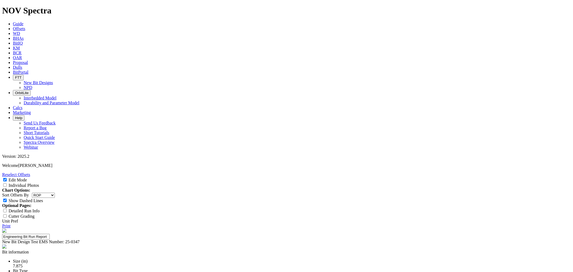
select select "string:RunROP"
select select "New Bit Design"
select select "string:CT"
select select "string:N"
select select "string:WT"
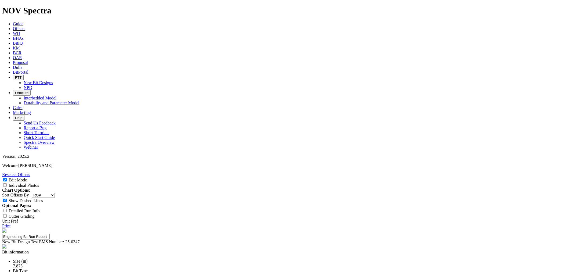
scroll to position [179, 0]
type textarea "T"
drag, startPoint x: 312, startPoint y: 48, endPoint x: 306, endPoint y: 47, distance: 6.1
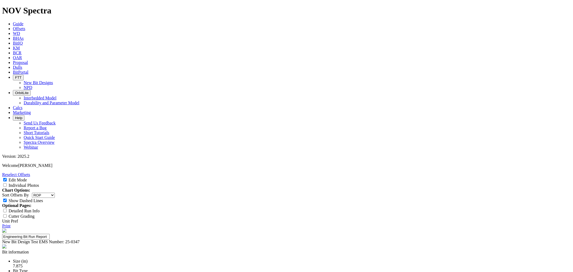
scroll to position [119, 0]
drag, startPoint x: 380, startPoint y: 99, endPoint x: 270, endPoint y: 98, distance: 110.0
paste textarea "he run ranked among the top three RH runs and within the top six of all compara…"
type textarea "The run ranked among the top three RH runs and within the top six of all compar…"
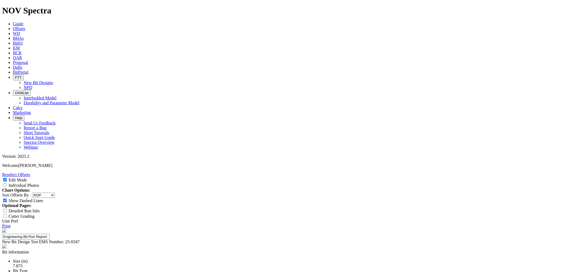
scroll to position [119, 0]
select select "string:WT"
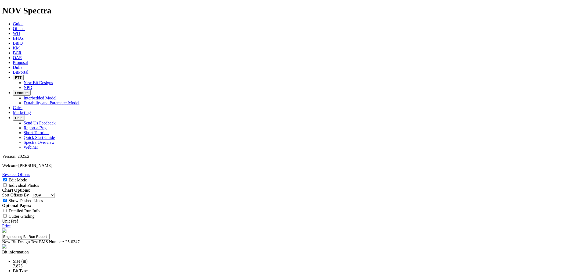
select select "string:CT"
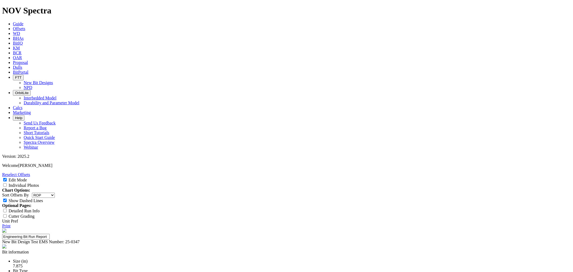
scroll to position [60, 0]
drag, startPoint x: 318, startPoint y: 209, endPoint x: 298, endPoint y: 210, distance: 20.7
drag, startPoint x: 349, startPoint y: 209, endPoint x: 250, endPoint y: 192, distance: 100.6
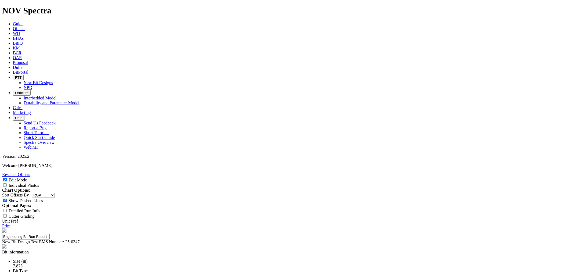
paste textarea "Mild wear observed on teeth in the nose and into the shoulder, with slight chip…"
type textarea "Mild wear observed on teeth in the nose and into the shoulder, with slight chip…"
click at [10, 224] on link "Print" at bounding box center [6, 226] width 8 height 5
